Goal: Task Accomplishment & Management: Manage account settings

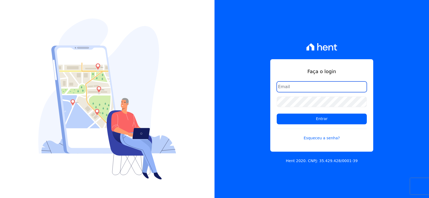
click at [326, 87] on input "email" at bounding box center [322, 87] width 90 height 11
paste input "giovana.cavichiollo@sejahype.com.br"
type input "giovana.cavichiollo@sejahype.com.br"
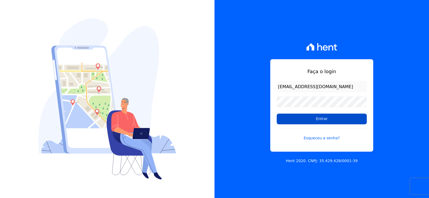
click at [327, 119] on input "Entrar" at bounding box center [322, 119] width 90 height 11
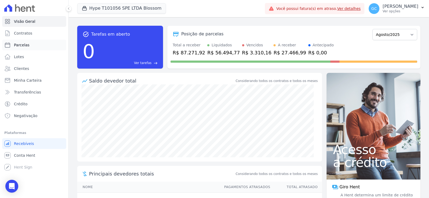
click at [18, 46] on span "Parcelas" at bounding box center [22, 44] width 16 height 5
select select
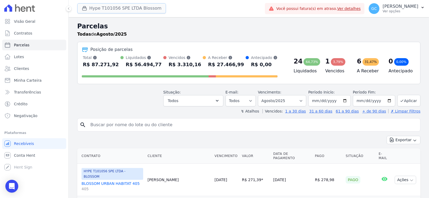
click at [120, 10] on button "Hype T101056 SPE LTDA Blossom" at bounding box center [121, 8] width 89 height 10
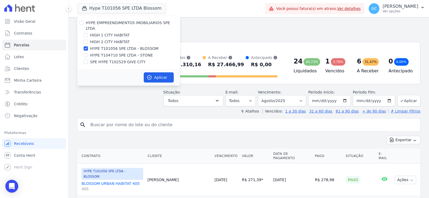
click at [99, 32] on label "HIGH 1 CITY HABITAT" at bounding box center [110, 35] width 40 height 6
click at [88, 33] on input "HIGH 1 CITY HABITAT" at bounding box center [86, 35] width 4 height 4
checkbox input "true"
click at [100, 39] on label "HIGH 2 CITY HABITAT" at bounding box center [110, 42] width 40 height 6
click at [88, 40] on input "HIGH 2 CITY HABITAT" at bounding box center [86, 42] width 4 height 4
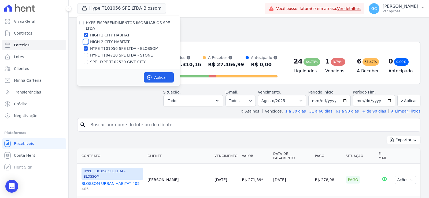
checkbox input "true"
click at [103, 53] on label "HYPE T104710 SPE LTDA - STONE" at bounding box center [121, 56] width 63 height 6
click at [88, 53] on input "HYPE T104710 SPE LTDA - STONE" at bounding box center [86, 55] width 4 height 4
checkbox input "true"
click at [103, 59] on label "SPE HYPE T102529 GIVE CITY" at bounding box center [118, 62] width 56 height 6
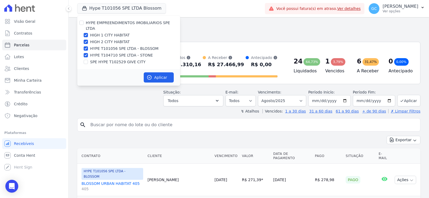
click at [88, 60] on input "SPE HYPE T102529 GIVE CITY" at bounding box center [86, 62] width 4 height 4
checkbox input "true"
click at [157, 74] on button "Aplicar" at bounding box center [159, 77] width 30 height 10
select select
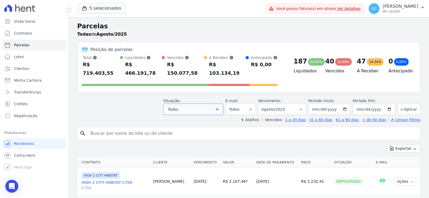
click at [192, 105] on button "Todos" at bounding box center [193, 109] width 60 height 11
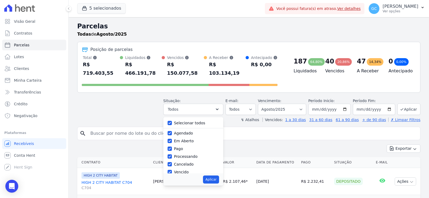
click at [192, 119] on div "Selecionar todos" at bounding box center [193, 123] width 51 height 8
click at [193, 121] on label "Selecionar todos" at bounding box center [189, 123] width 31 height 4
click at [172, 121] on input "Selecionar todos" at bounding box center [170, 123] width 4 height 4
checkbox input "false"
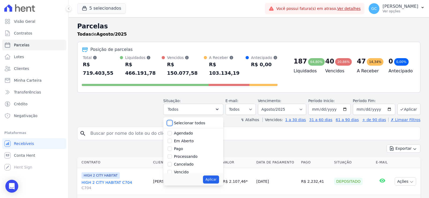
checkbox input "false"
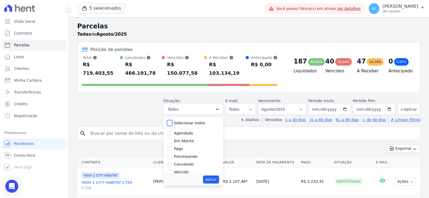
checkbox input "false"
click at [183, 147] on label "Pago" at bounding box center [178, 149] width 9 height 4
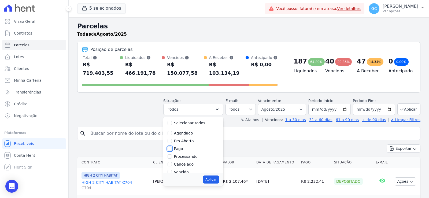
click at [172, 147] on input "Pago" at bounding box center [170, 149] width 4 height 4
checkbox input "true"
click at [186, 150] on label "Depositado" at bounding box center [184, 152] width 21 height 4
click at [172, 150] on input "Depositado" at bounding box center [170, 152] width 4 height 4
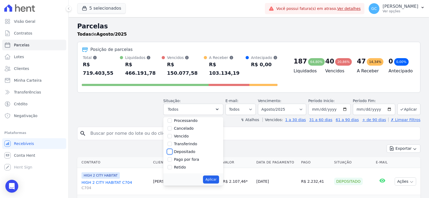
checkbox input "true"
click at [216, 176] on button "Aplicar" at bounding box center [211, 180] width 16 height 8
select select "paid"
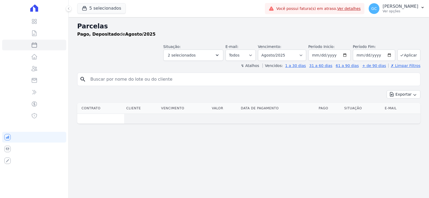
select select
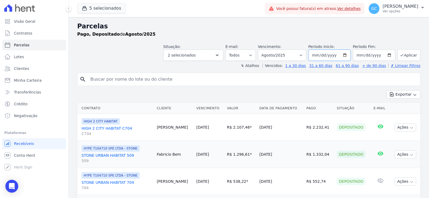
click at [337, 56] on input "[DATE]" at bounding box center [329, 55] width 42 height 11
click at [343, 55] on input "[DATE]" at bounding box center [329, 55] width 42 height 11
click at [290, 56] on select "Filtrar por período ──────── Todos os meses Janeiro/2024 Fevereiro/2024 Março/2…" at bounding box center [282, 55] width 48 height 11
select select "all"
click at [261, 50] on select "Filtrar por período ──────── Todos os meses Janeiro/2024 Fevereiro/2024 Março/2…" at bounding box center [282, 55] width 48 height 11
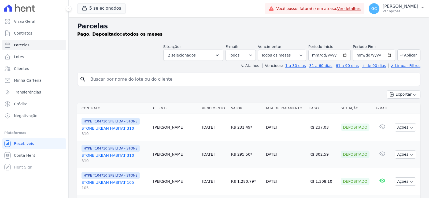
select select
click at [391, 94] on icon "button" at bounding box center [391, 95] width 3 height 4
click at [398, 117] on span "Exportar CSV" at bounding box center [403, 116] width 28 height 5
